Goal: Information Seeking & Learning: Learn about a topic

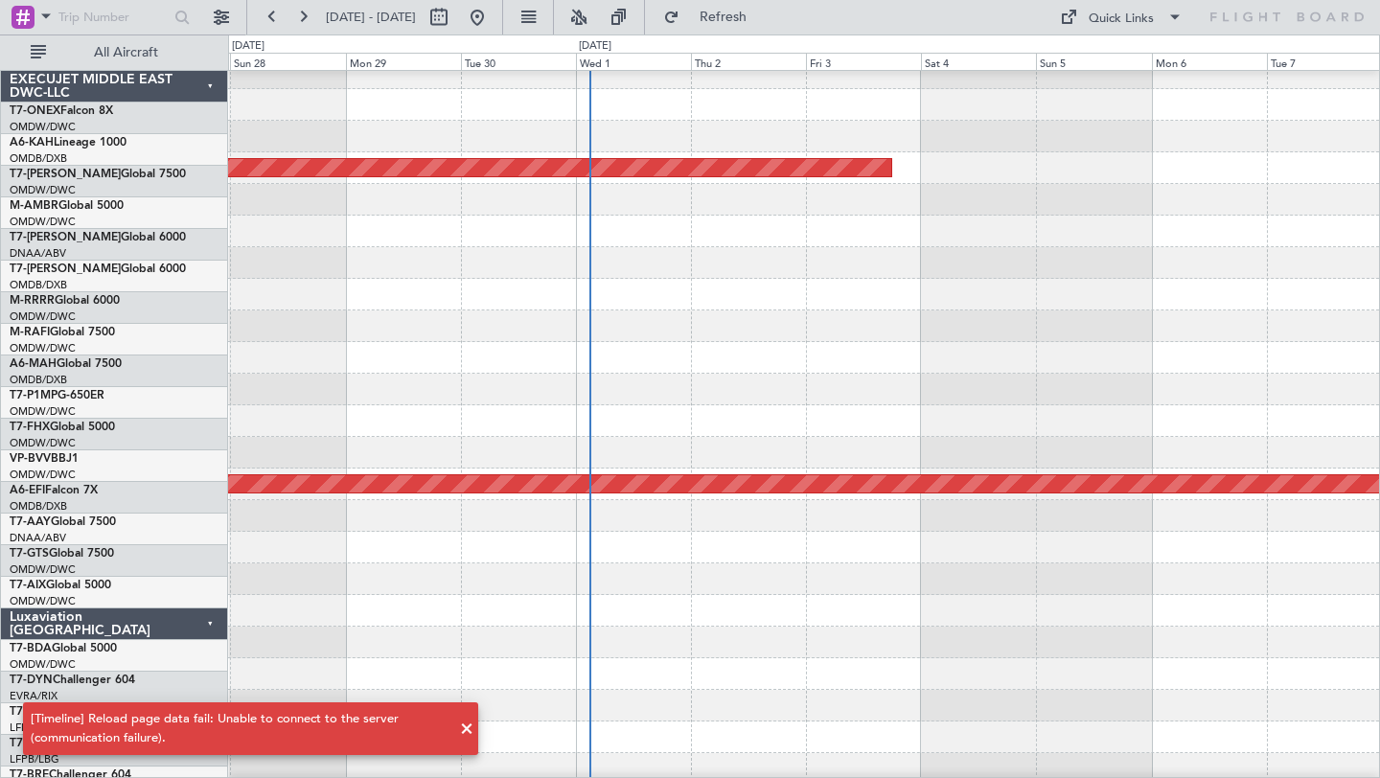
scroll to position [488, 0]
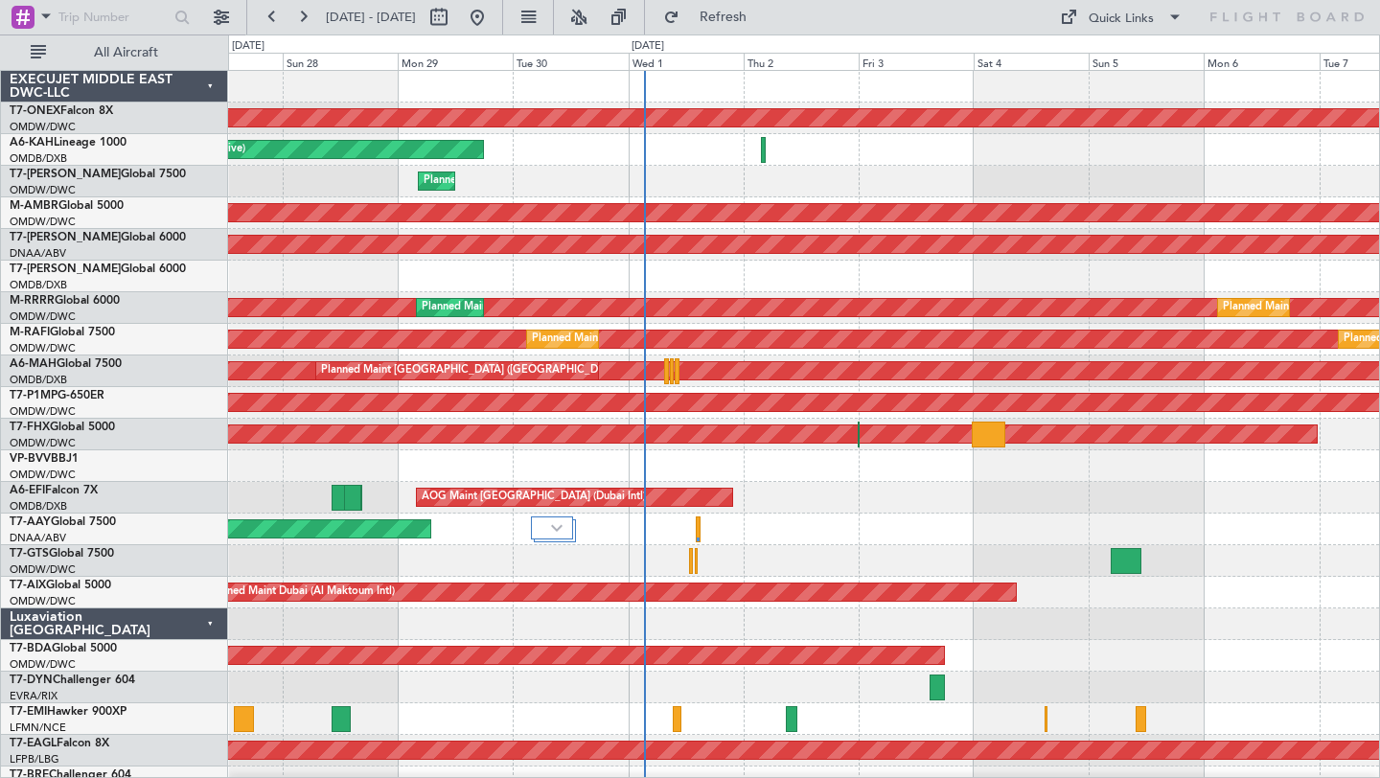
click at [882, 473] on div at bounding box center [803, 466] width 1151 height 32
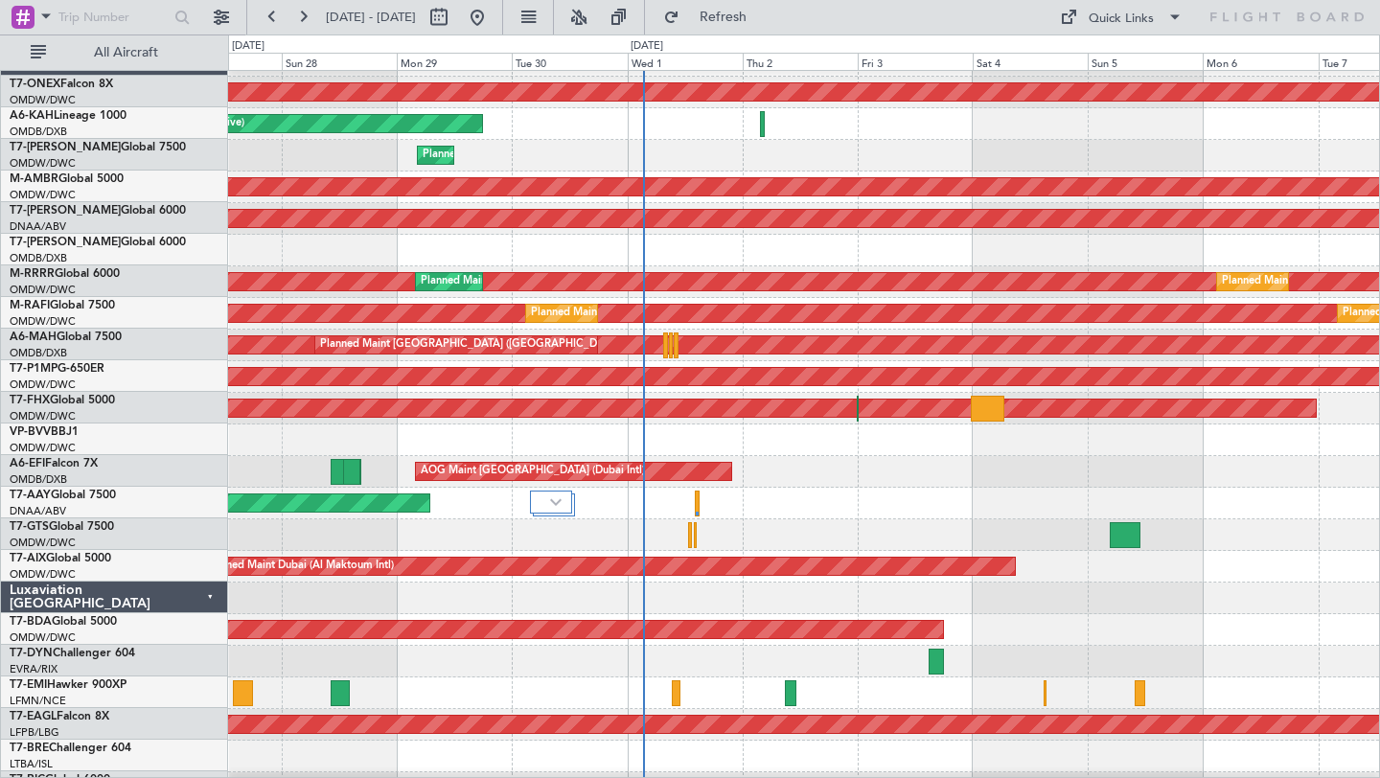
scroll to position [30, 0]
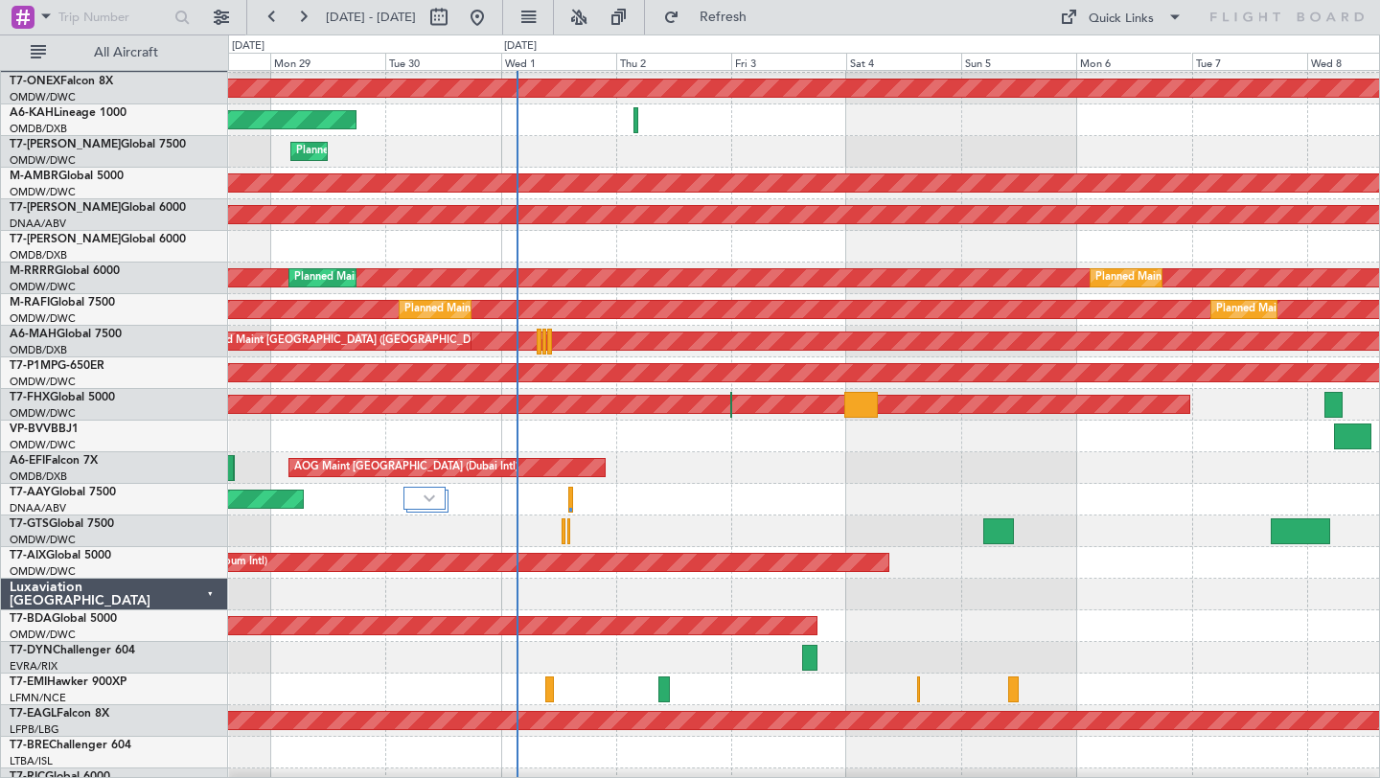
click at [776, 489] on div "Unplanned Maint [GEOGRAPHIC_DATA] (Al Maktoum Intl) Unplanned Maint [GEOGRAPHIC…" at bounding box center [803, 500] width 1151 height 32
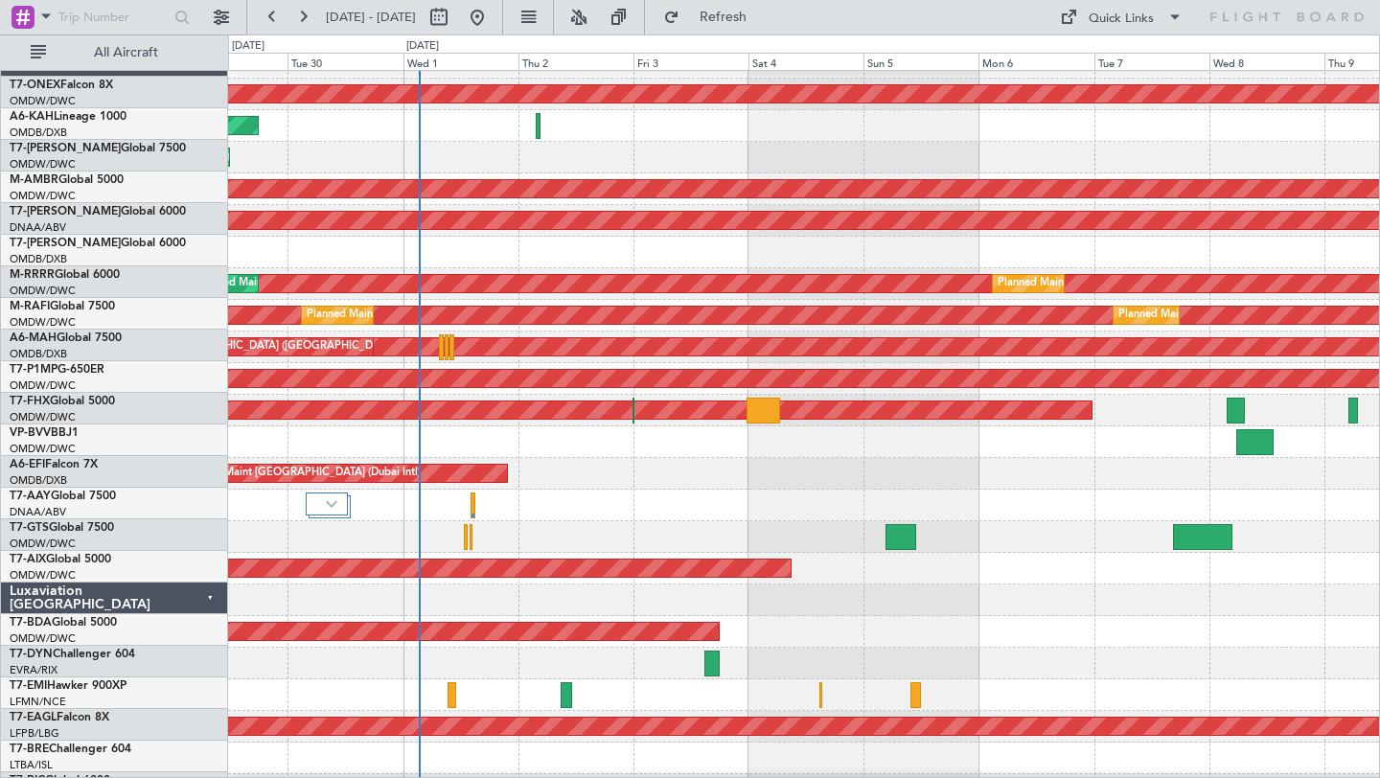
scroll to position [27, 0]
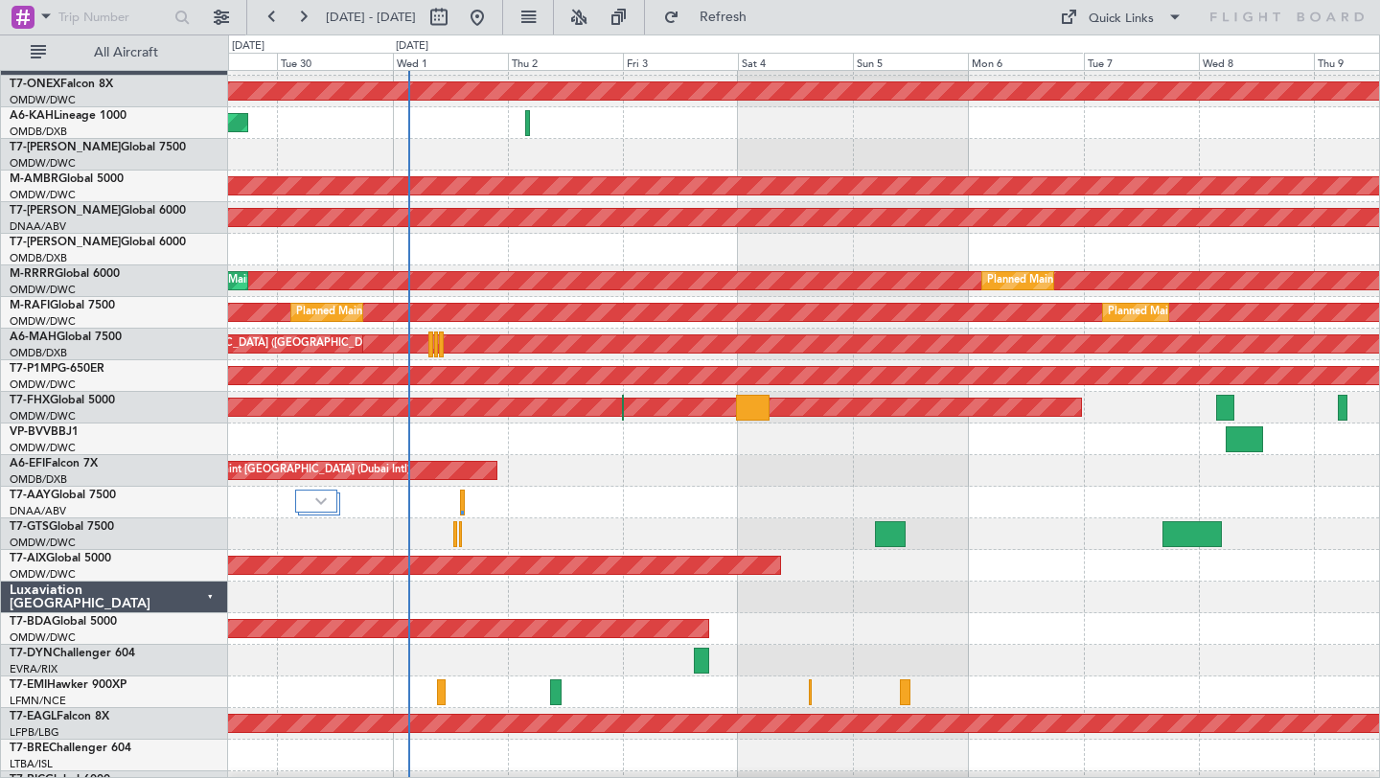
click at [742, 529] on div at bounding box center [803, 534] width 1151 height 32
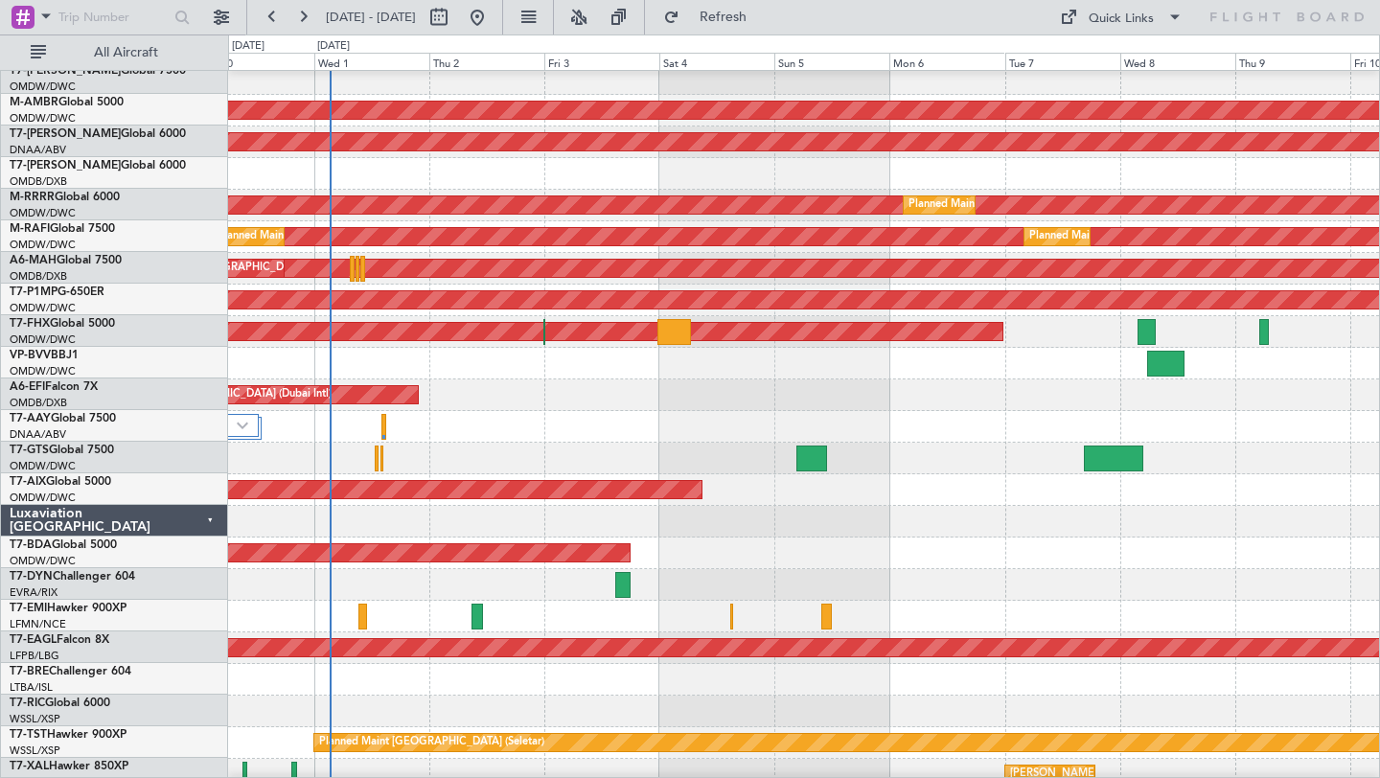
scroll to position [103, 0]
click at [1226, 525] on div at bounding box center [803, 522] width 1151 height 32
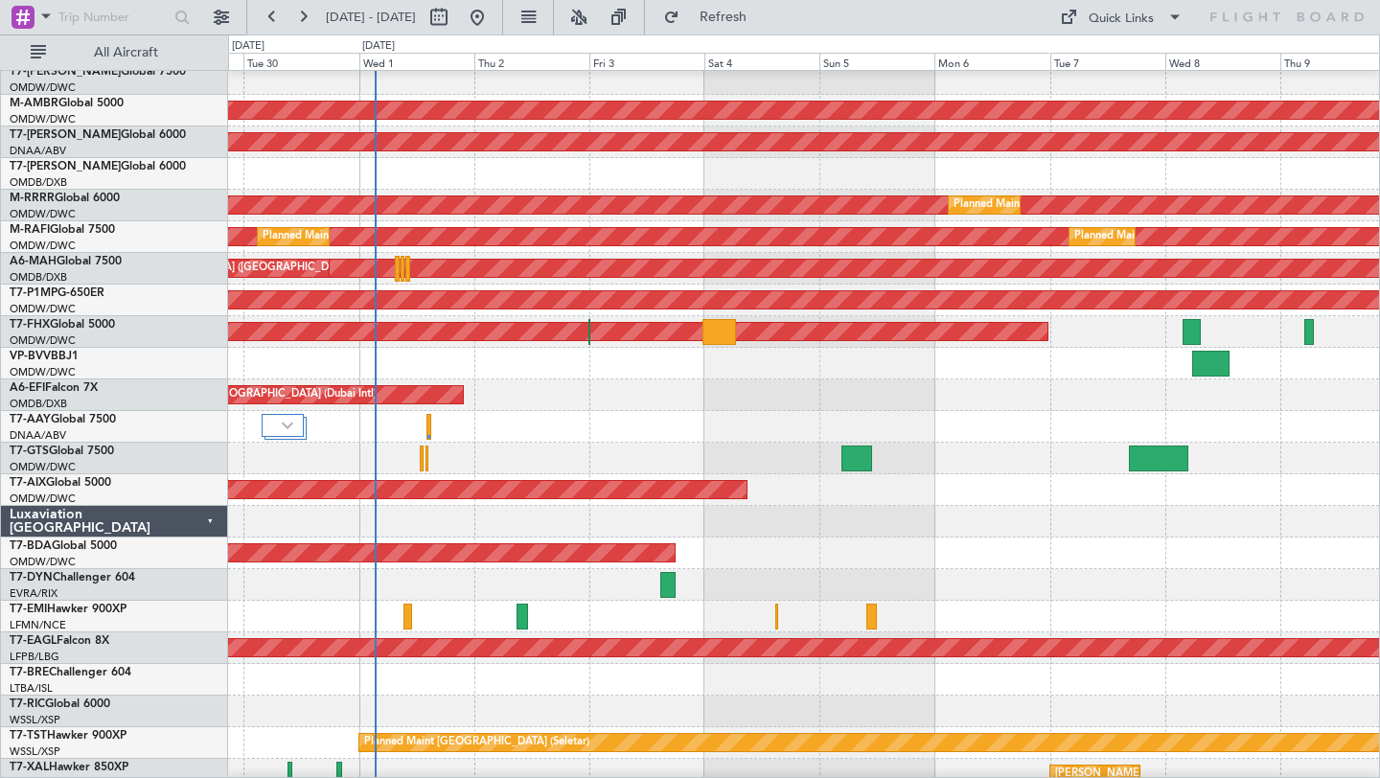
click at [895, 515] on div at bounding box center [803, 522] width 1151 height 32
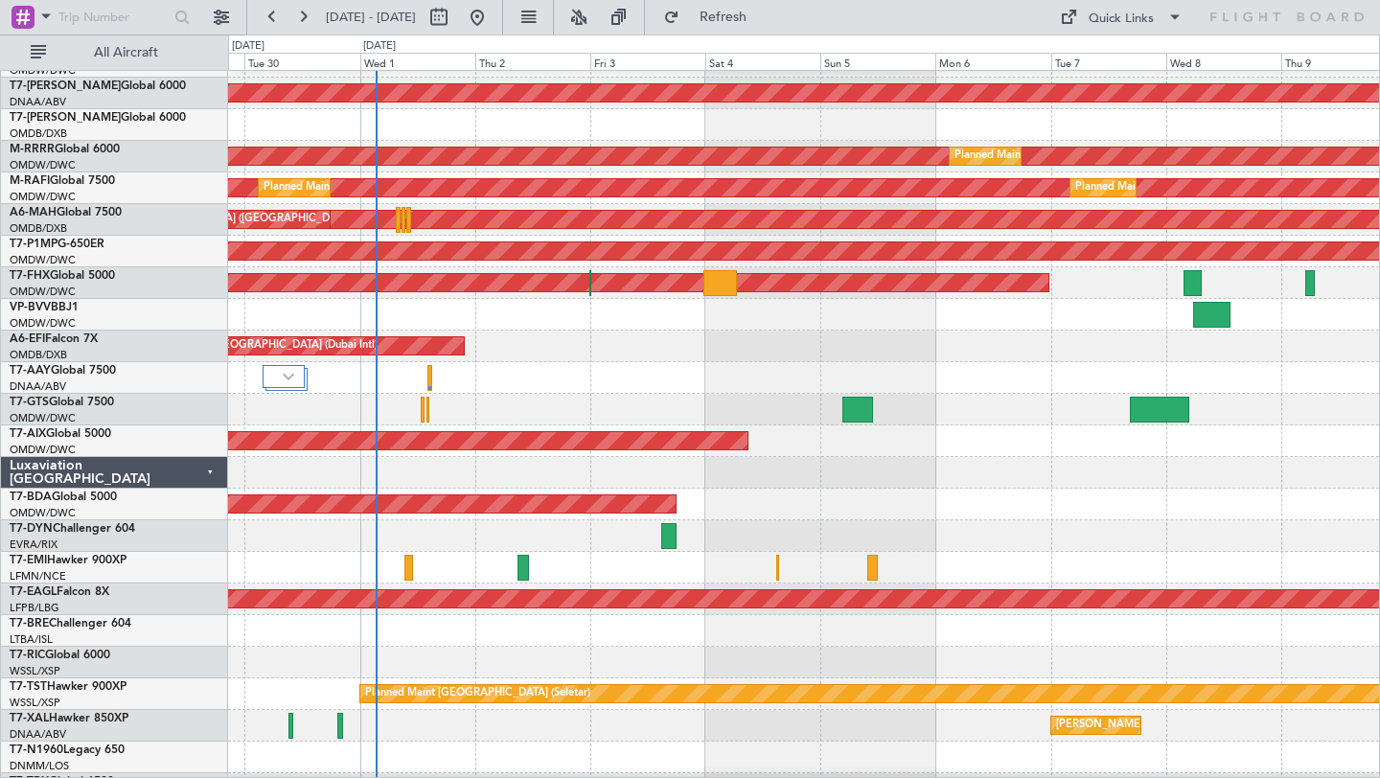
scroll to position [0, 0]
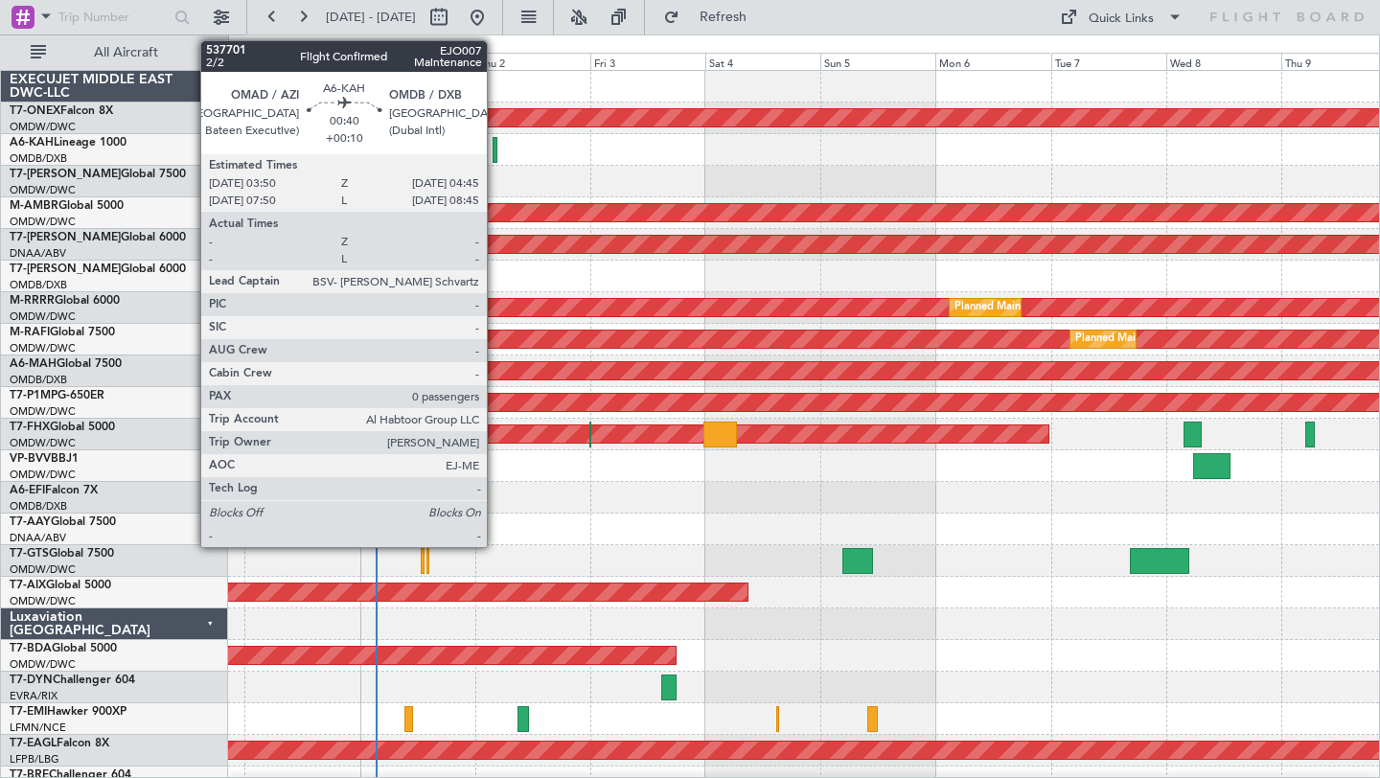
click at [495, 155] on div at bounding box center [495, 150] width 5 height 26
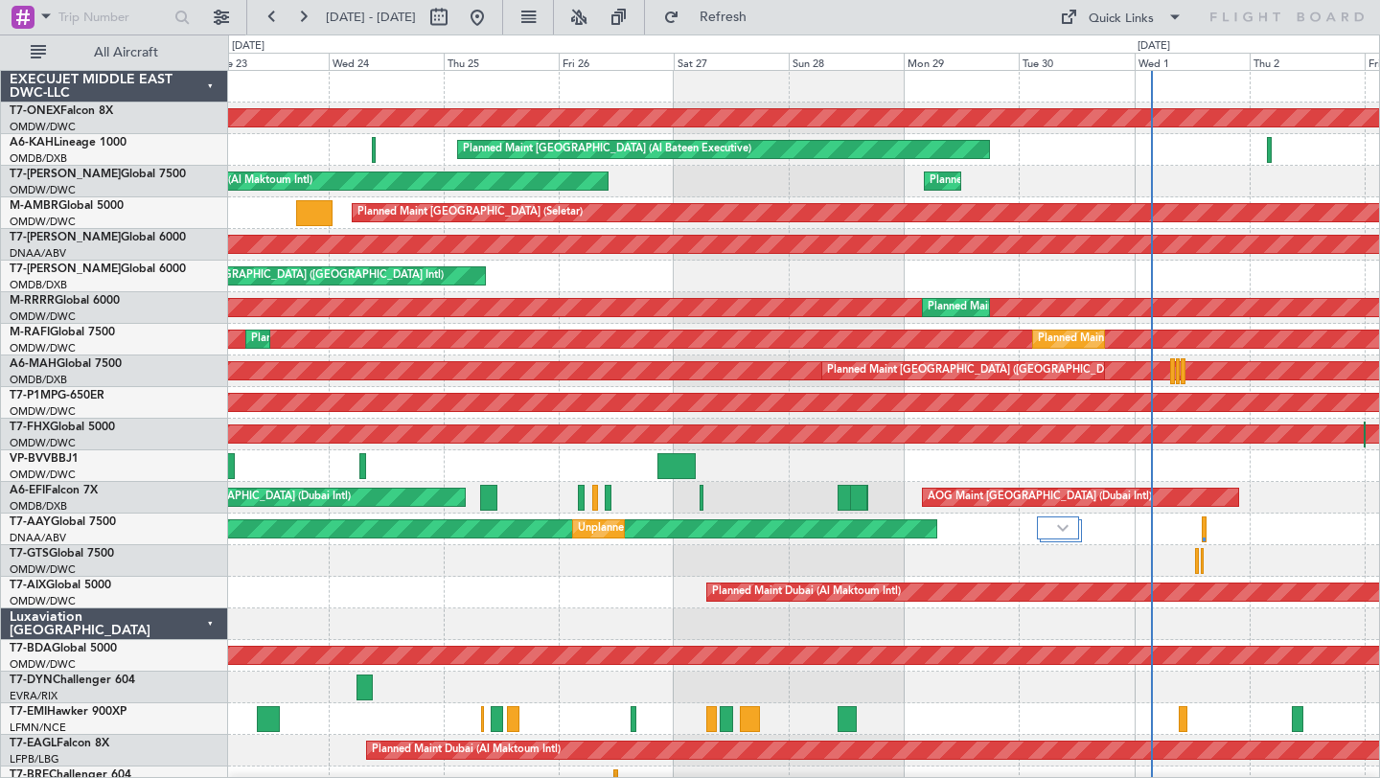
click at [1141, 274] on div "Planned Maint [GEOGRAPHIC_DATA] ([GEOGRAPHIC_DATA] Intl)" at bounding box center [803, 277] width 1151 height 32
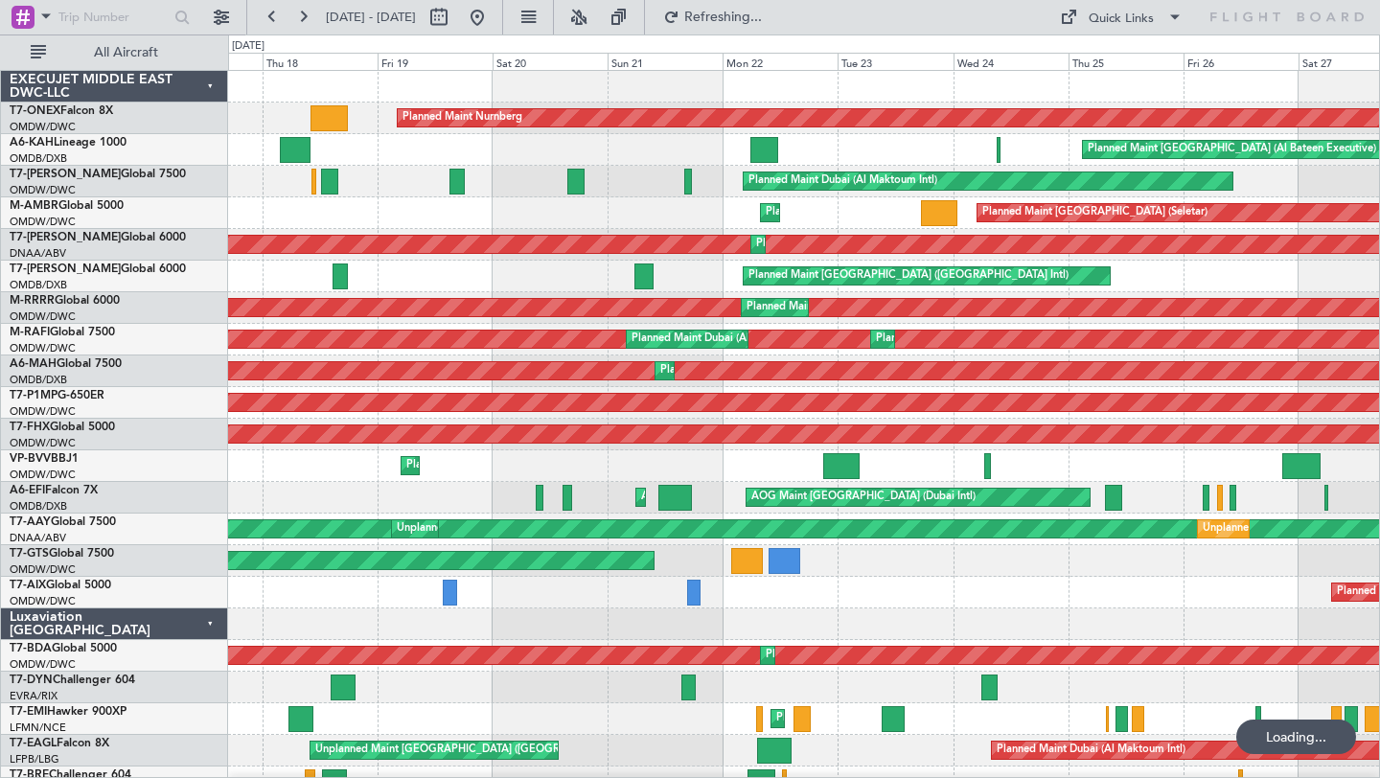
click at [1179, 288] on div "Planned Maint [GEOGRAPHIC_DATA] ([GEOGRAPHIC_DATA] Intl)" at bounding box center [803, 277] width 1151 height 32
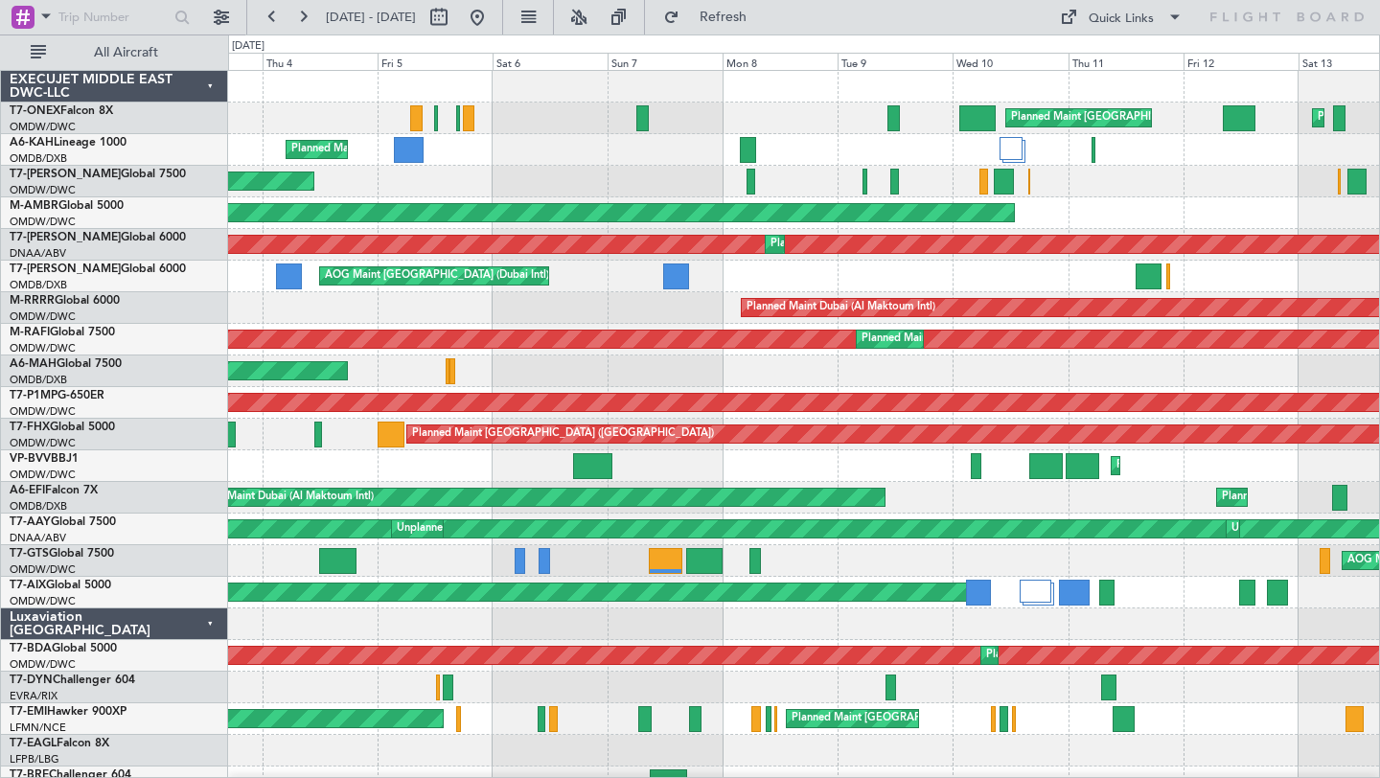
click at [712, 611] on div at bounding box center [803, 625] width 1151 height 32
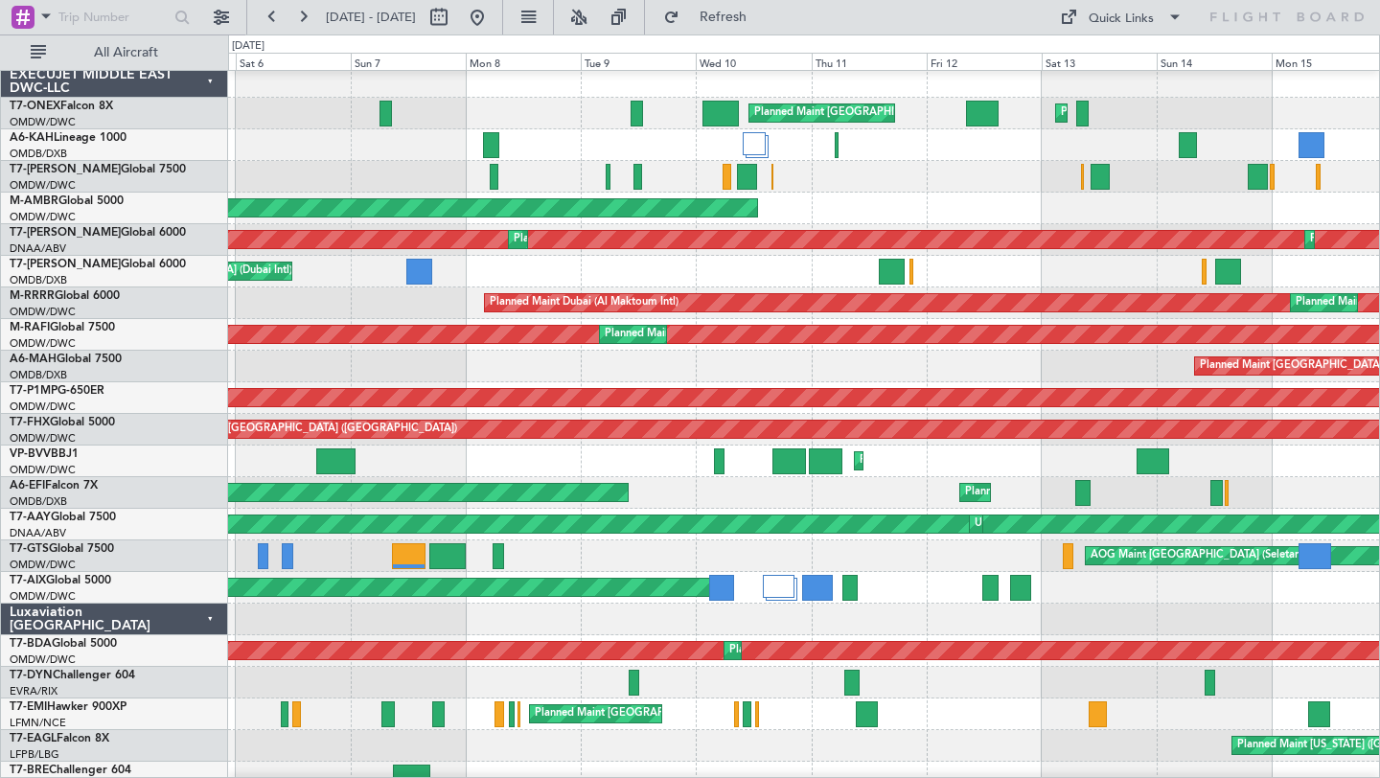
scroll to position [5, 0]
click at [730, 557] on div "AOG Maint [GEOGRAPHIC_DATA] (Seletar)" at bounding box center [803, 557] width 1151 height 32
